Goal: Task Accomplishment & Management: Use online tool/utility

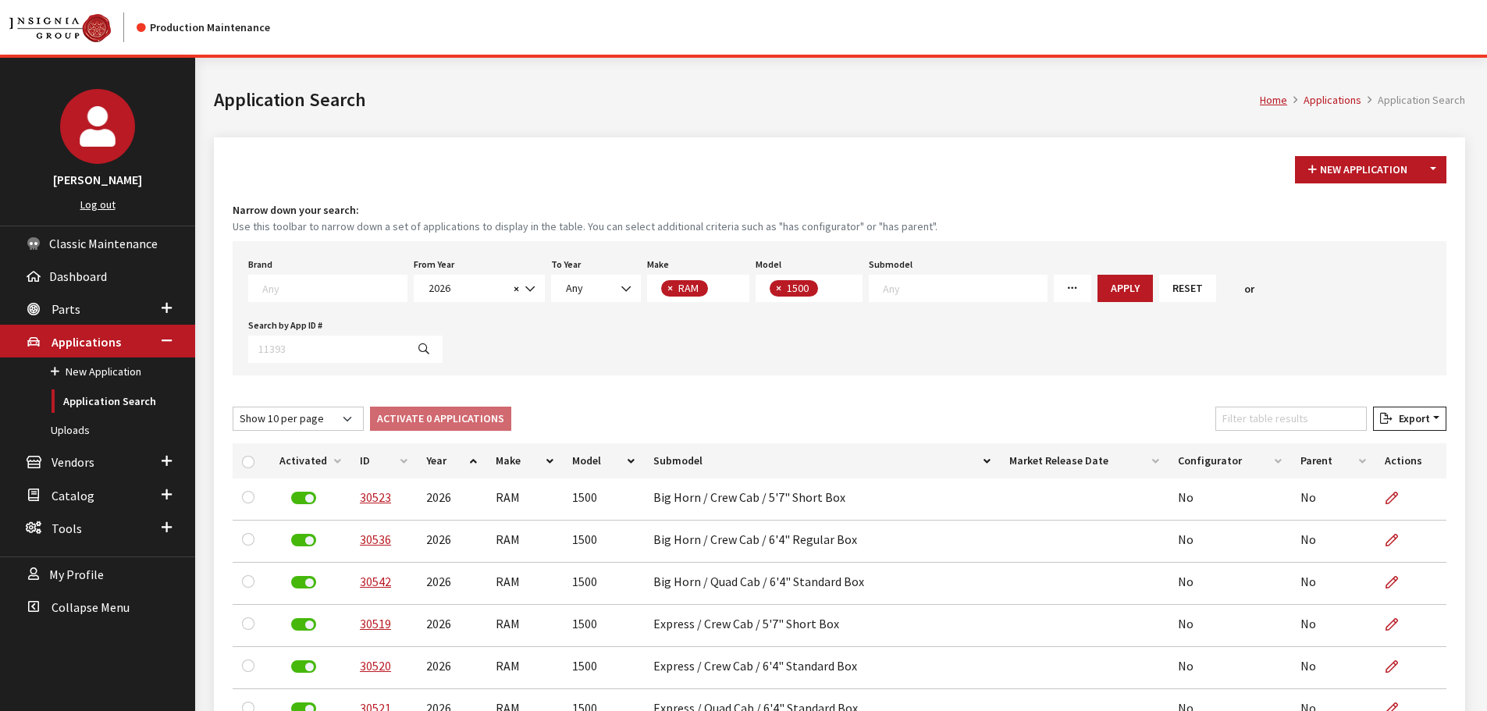
select select "2026"
select select "34"
select select "1113"
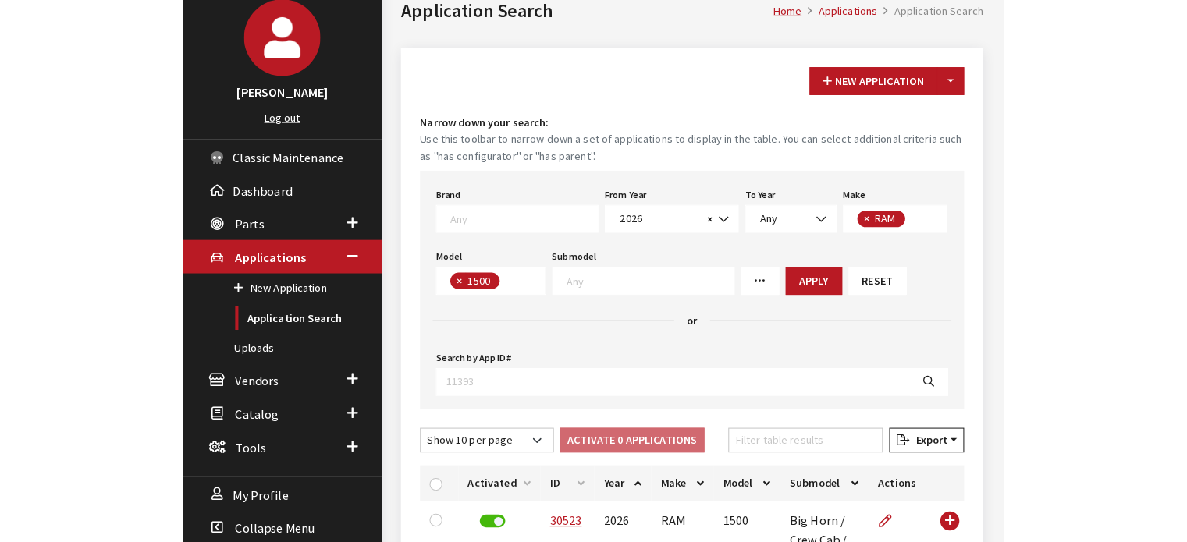
scroll to position [159, 0]
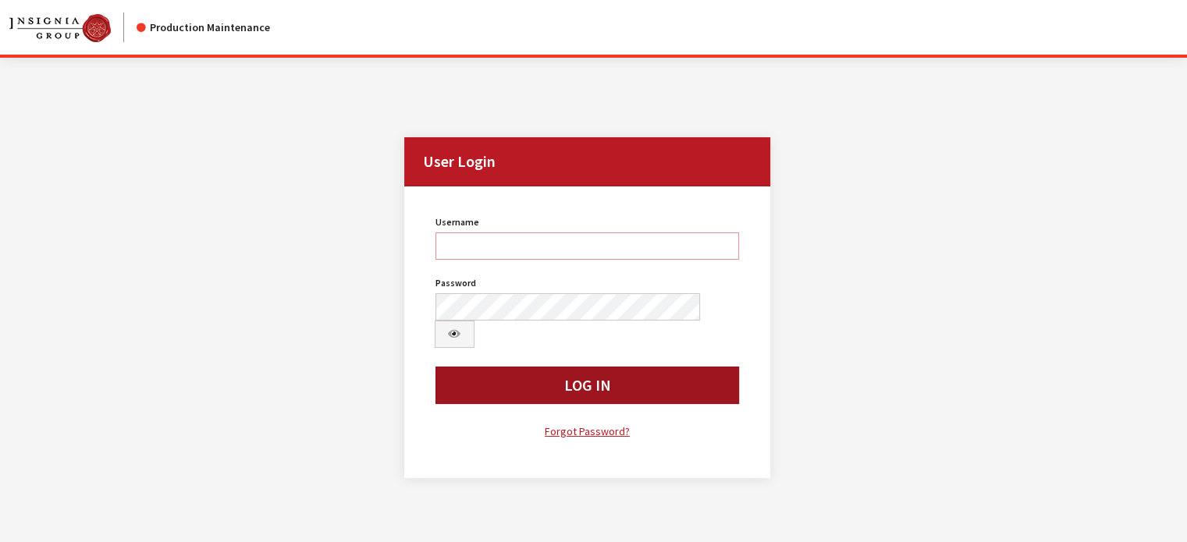
type input "kdart"
click at [638, 367] on button "Log In" at bounding box center [587, 385] width 304 height 37
